Goal: Task Accomplishment & Management: Use online tool/utility

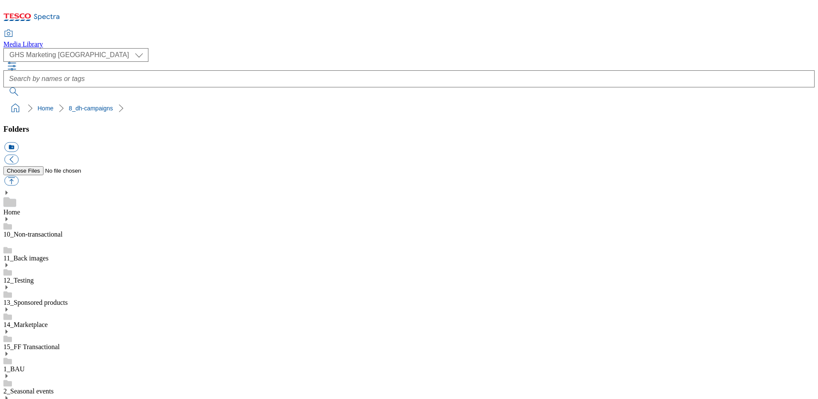
scroll to position [6, 0]
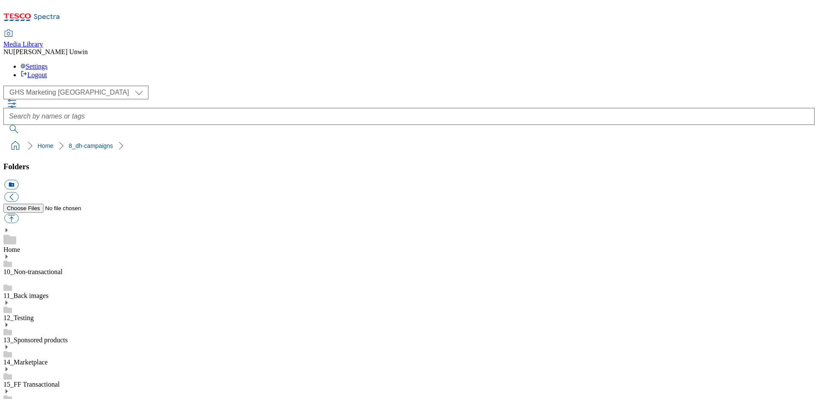
scroll to position [6, 0]
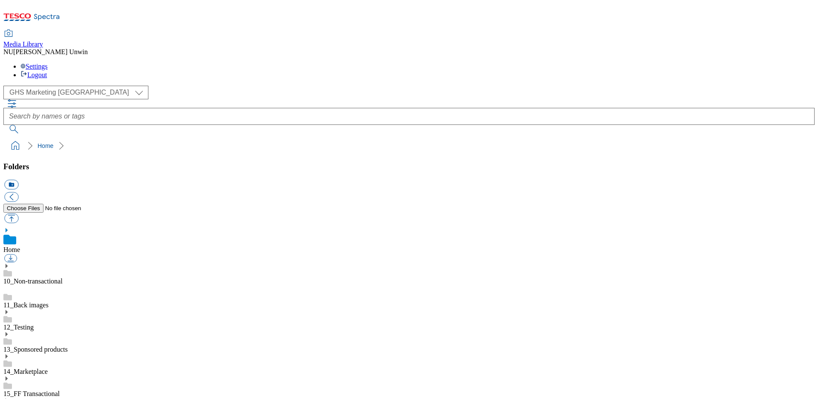
scroll to position [1, 0]
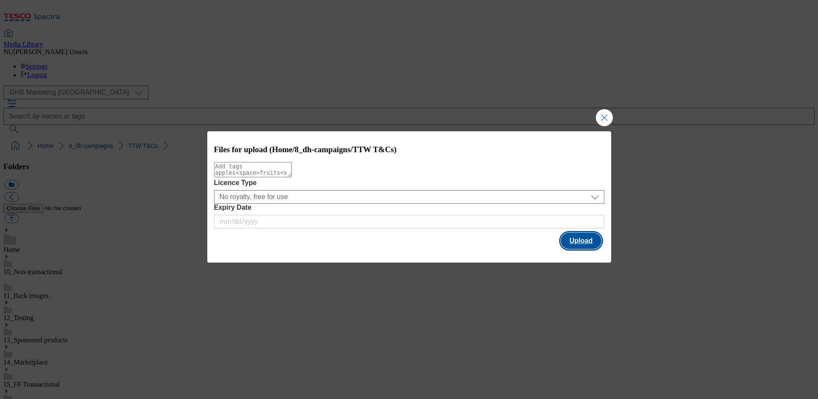
click at [582, 242] on button "Upload" at bounding box center [581, 241] width 40 height 16
